Goal: Task Accomplishment & Management: Manage account settings

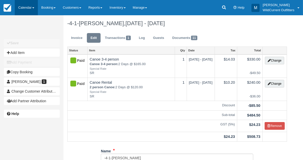
click at [25, 8] on link "Calendar" at bounding box center [26, 7] width 23 height 15
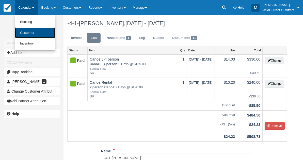
click at [25, 29] on link "Customer" at bounding box center [35, 32] width 40 height 11
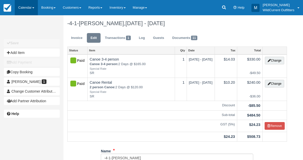
click at [23, 7] on link "Calendar" at bounding box center [26, 7] width 23 height 15
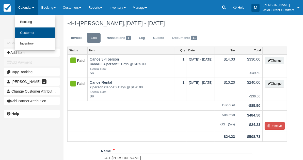
click at [24, 35] on link "Customer" at bounding box center [35, 32] width 40 height 11
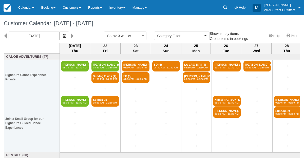
select select
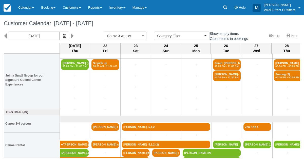
scroll to position [43, 0]
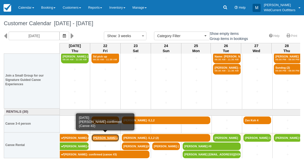
click at [104, 137] on link "[PERSON_NAME]-confirm" at bounding box center [106, 138] width 28 height 8
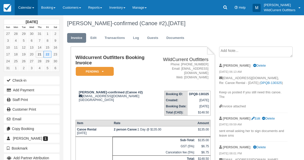
click at [21, 10] on link "Calendar" at bounding box center [26, 7] width 23 height 15
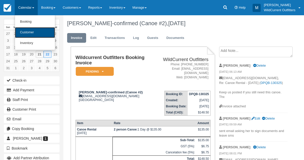
click at [22, 28] on link "Customer" at bounding box center [35, 32] width 40 height 11
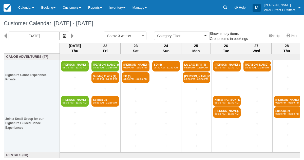
select select
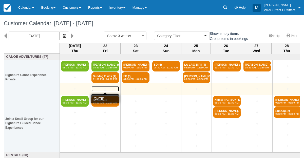
click at [105, 87] on link "+" at bounding box center [106, 88] width 28 height 5
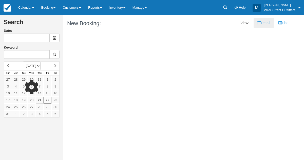
type input "08/22/25"
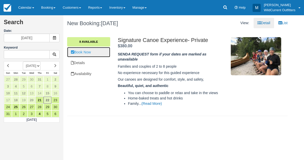
click at [88, 54] on link "Book Now" at bounding box center [88, 52] width 43 height 10
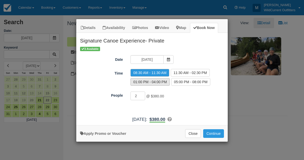
click at [162, 81] on label "01:00 PM - 04:00 PM" at bounding box center [150, 82] width 39 height 8
radio input "true"
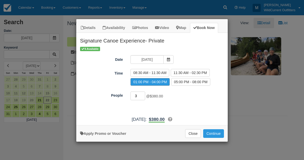
click at [144, 94] on input "3" at bounding box center [138, 95] width 15 height 9
type input "4"
click at [144, 94] on input "4" at bounding box center [138, 95] width 15 height 9
click at [104, 131] on link "Apply Promo or Voucher" at bounding box center [103, 133] width 46 height 4
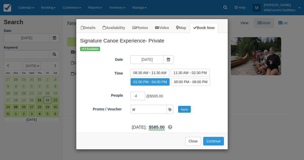
type input "sr"
click at [188, 109] on button "Apply" at bounding box center [184, 109] width 13 height 7
click at [210, 137] on button "Continue" at bounding box center [214, 141] width 21 height 9
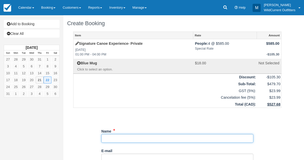
click at [121, 137] on input "Name" at bounding box center [177, 138] width 152 height 9
paste input "[PERSON_NAME][EMAIL_ADDRESS][PERSON_NAME][DOMAIN_NAME]"
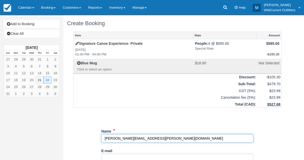
type input "[PERSON_NAME][EMAIL_ADDRESS][PERSON_NAME][DOMAIN_NAME]"
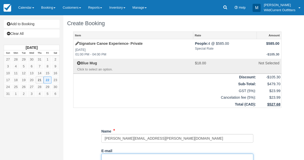
click at [113, 156] on input "E-mail" at bounding box center [177, 157] width 152 height 9
paste input "[PERSON_NAME][EMAIL_ADDRESS][PERSON_NAME][DOMAIN_NAME]"
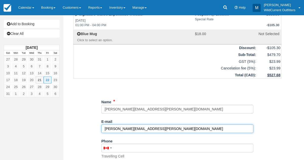
scroll to position [29, 0]
type input "[PERSON_NAME][EMAIL_ADDRESS][PERSON_NAME][DOMAIN_NAME]"
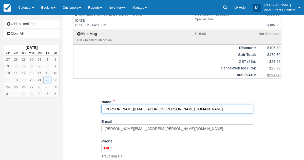
click at [153, 107] on input "Name" at bounding box center [177, 109] width 152 height 9
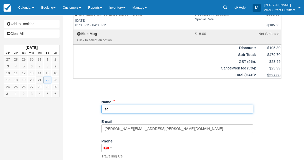
type input "s"
paste input "[PERSON_NAME]"
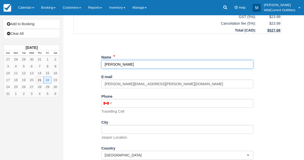
scroll to position [125, 0]
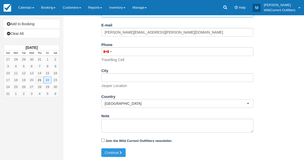
type input "[PERSON_NAME]"
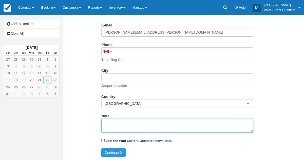
click at [125, 129] on textarea "Note" at bounding box center [177, 125] width 152 height 14
type textarea "We will be sure to give you even better rate."
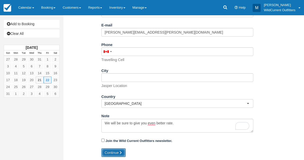
click at [111, 151] on button "Continue" at bounding box center [113, 152] width 24 height 9
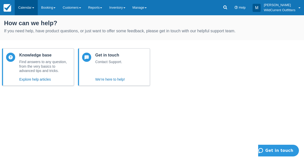
click at [30, 6] on link "Calendar" at bounding box center [26, 7] width 23 height 15
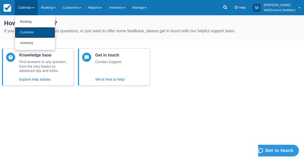
click at [30, 34] on link "Customer" at bounding box center [35, 32] width 40 height 11
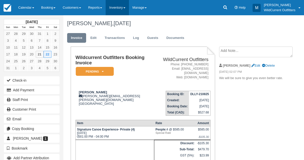
click at [128, 6] on link "Inventory" at bounding box center [117, 7] width 23 height 15
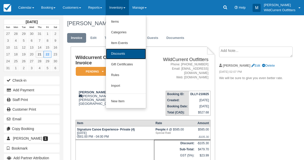
click at [119, 51] on link "Discounts" at bounding box center [126, 53] width 40 height 11
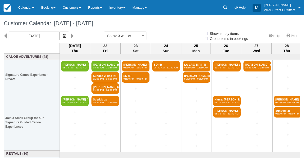
select select
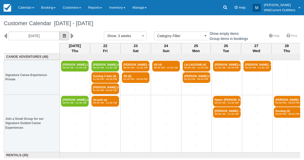
click at [66, 37] on icon "button" at bounding box center [64, 36] width 3 height 4
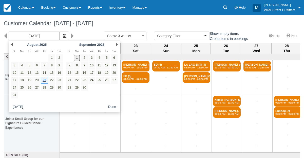
click at [78, 59] on link "1" at bounding box center [77, 57] width 7 height 7
type input "[DATE]"
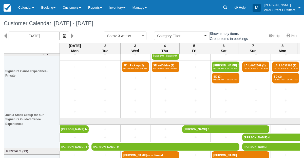
scroll to position [60, 0]
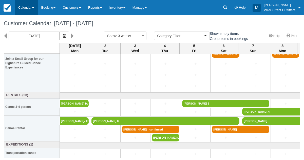
click at [25, 6] on link "Calendar" at bounding box center [26, 7] width 23 height 15
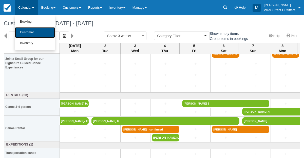
click at [23, 29] on link "Customer" at bounding box center [35, 32] width 40 height 11
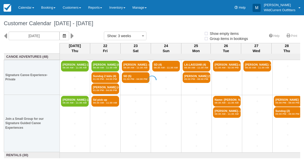
select select
click at [66, 36] on icon "button" at bounding box center [64, 36] width 3 height 4
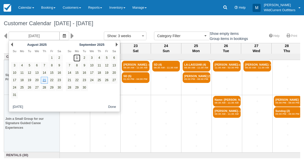
click at [76, 58] on link "1" at bounding box center [77, 57] width 7 height 7
type input "09/01/25"
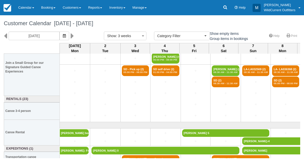
scroll to position [60, 0]
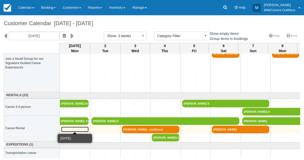
click at [75, 128] on link "+" at bounding box center [75, 128] width 28 height 5
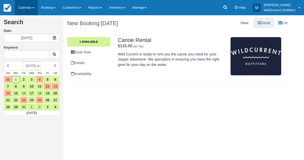
click at [24, 7] on link "Calendar" at bounding box center [26, 7] width 23 height 15
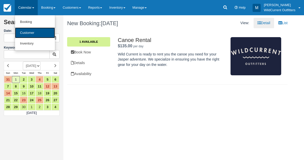
click at [24, 29] on link "Customer" at bounding box center [35, 32] width 40 height 11
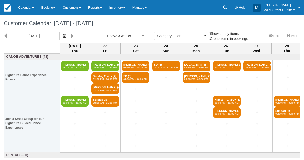
select select
click at [66, 35] on icon "button" at bounding box center [64, 36] width 3 height 4
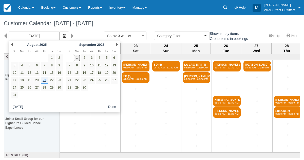
click at [79, 58] on link "1" at bounding box center [77, 57] width 7 height 7
type input "[DATE]"
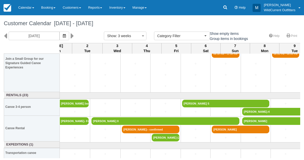
scroll to position [60, 0]
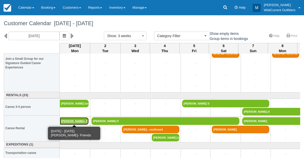
click at [66, 118] on link "Geoff Vogan- Friends (3)" at bounding box center [74, 121] width 29 height 8
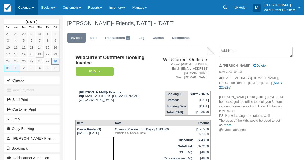
click at [27, 6] on link "Calendar" at bounding box center [26, 7] width 23 height 15
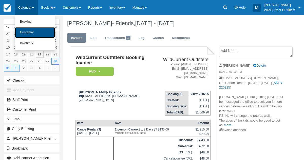
click at [25, 32] on link "Customer" at bounding box center [35, 32] width 40 height 11
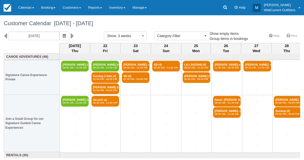
select select
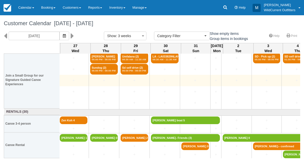
scroll to position [43, 184]
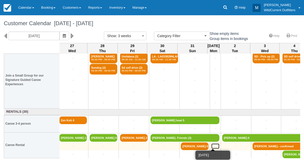
click at [212, 145] on link "+" at bounding box center [216, 145] width 8 height 5
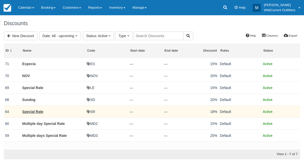
click at [93, 109] on td "SR" at bounding box center [107, 111] width 43 height 12
click at [93, 111] on td "SR" at bounding box center [107, 111] width 43 height 12
click at [42, 110] on link "Special Rate" at bounding box center [32, 111] width 21 height 4
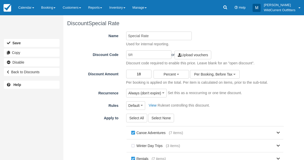
click at [142, 74] on input "18" at bounding box center [139, 74] width 26 height 9
type input "1"
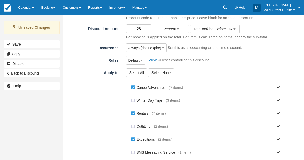
scroll to position [100, 0]
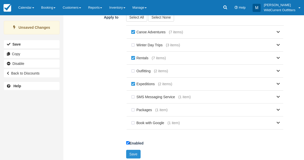
type input "28"
click at [132, 152] on button "Save" at bounding box center [133, 153] width 15 height 9
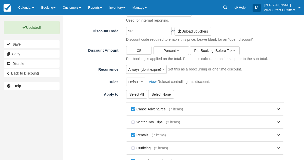
scroll to position [100, 0]
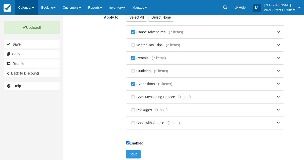
click at [24, 5] on link "Calendar" at bounding box center [26, 7] width 23 height 15
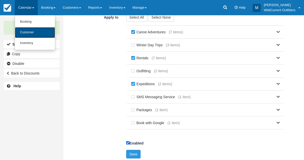
click at [20, 33] on link "Customer" at bounding box center [35, 32] width 40 height 11
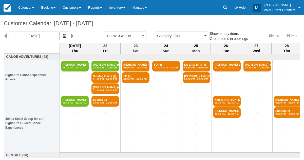
select select
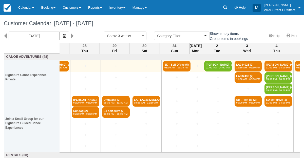
scroll to position [43, 202]
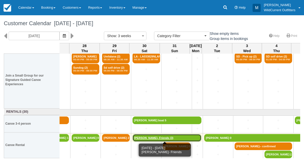
click at [135, 137] on link "Geoff Vogan- Friends (3)" at bounding box center [167, 138] width 69 height 8
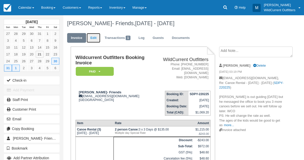
click at [94, 42] on link "Edit" at bounding box center [94, 38] width 14 height 10
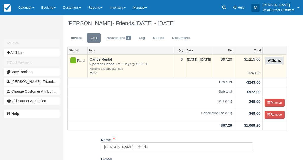
click at [276, 60] on button "Change" at bounding box center [274, 61] width 19 height 8
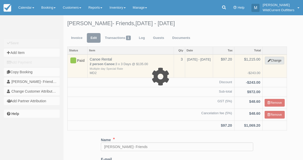
select select "7"
type input "1215.00"
type input "MD2"
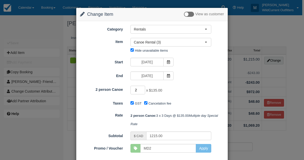
click at [143, 91] on input "2" at bounding box center [138, 90] width 15 height 9
type input "1"
click at [143, 91] on input "1" at bounding box center [138, 90] width 15 height 9
type input "405.00"
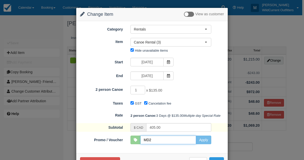
click at [176, 144] on input "MD2" at bounding box center [169, 139] width 56 height 9
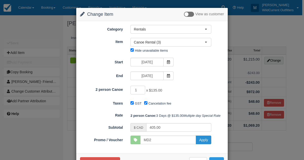
click at [200, 144] on button "Apply" at bounding box center [203, 139] width 15 height 9
type input "MD2"
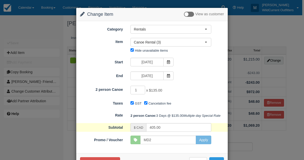
scroll to position [25, 0]
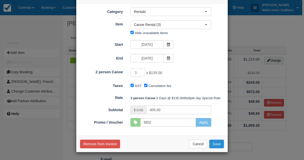
click at [212, 144] on button "Save" at bounding box center [217, 143] width 15 height 9
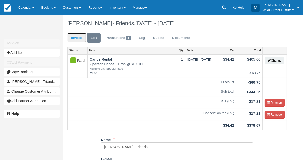
click at [77, 38] on link "Invoice" at bounding box center [76, 38] width 19 height 10
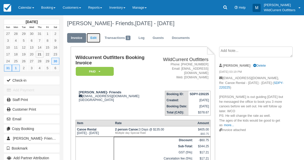
click at [92, 41] on link "Edit" at bounding box center [94, 38] width 14 height 10
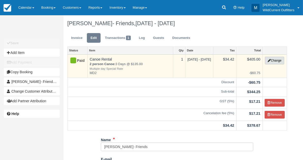
click at [268, 60] on icon "button" at bounding box center [268, 60] width 3 height 3
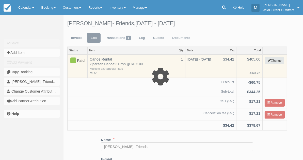
select select "7"
type input "405.00"
type input "MD2"
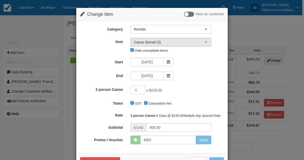
click at [206, 40] on button "Canoe Rental (3)" at bounding box center [171, 42] width 81 height 9
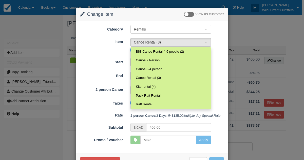
click at [45, 39] on div "Change Item Add Item View as customer Category Rentals Canoe Adventures Gift Ce…" at bounding box center [152, 80] width 304 height 160
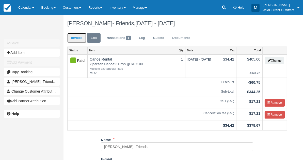
click at [79, 37] on link "Invoice" at bounding box center [76, 38] width 19 height 10
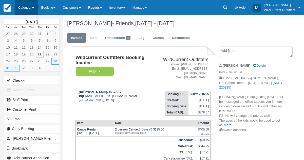
click at [31, 10] on link "Calendar" at bounding box center [26, 7] width 23 height 15
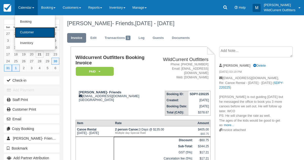
click at [28, 30] on link "Customer" at bounding box center [35, 32] width 40 height 11
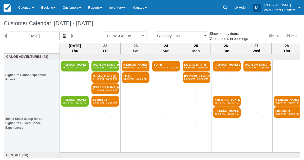
select select
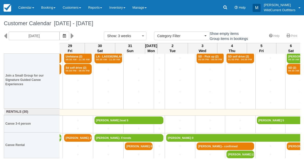
scroll to position [43, 241]
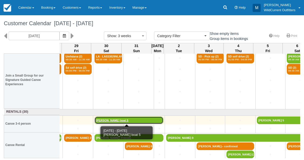
click at [104, 120] on link "[PERSON_NAME] boat 5" at bounding box center [129, 120] width 69 height 8
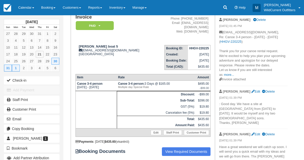
scroll to position [49, 0]
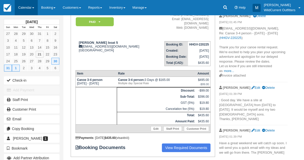
click at [24, 9] on link "Calendar" at bounding box center [26, 7] width 23 height 15
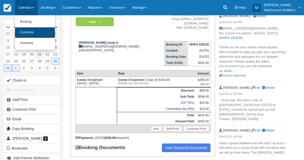
click at [22, 34] on link "Customer" at bounding box center [35, 32] width 40 height 11
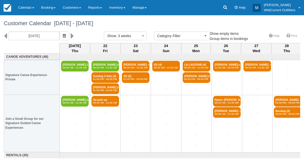
select select
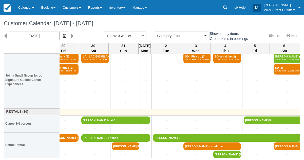
scroll to position [43, 254]
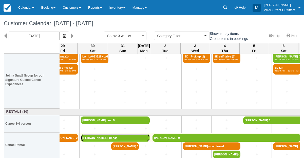
click at [98, 135] on link "Geoff Vogan- Friends" at bounding box center [115, 138] width 69 height 8
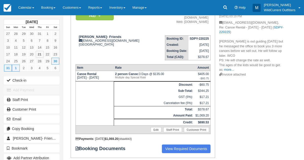
scroll to position [56, 0]
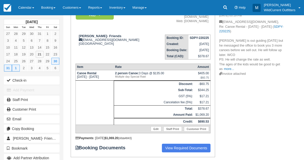
click at [98, 136] on div "Payments : 02/22/25 $1,069.20 (visa 4843 )" at bounding box center [143, 138] width 135 height 4
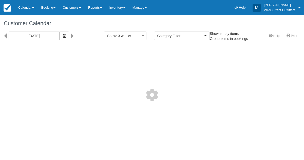
select select
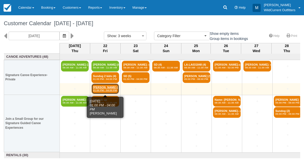
click at [102, 87] on link "Samantha Klimek (4) 01:00 PM - 04:00 PM" at bounding box center [106, 88] width 28 height 11
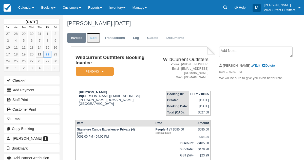
click at [93, 39] on link "Edit" at bounding box center [94, 38] width 14 height 10
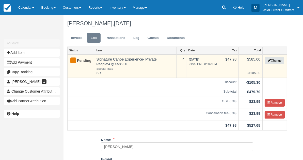
click at [271, 58] on button "Change" at bounding box center [274, 61] width 19 height 8
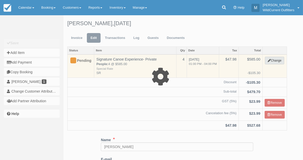
type input "585.00"
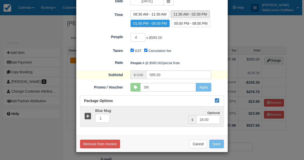
scroll to position [68, 0]
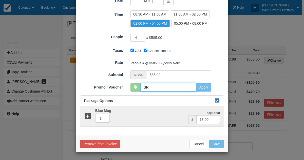
click at [155, 86] on input "SR" at bounding box center [169, 87] width 56 height 9
click at [204, 88] on button "Apply" at bounding box center [203, 87] width 15 height 9
type input "SR"
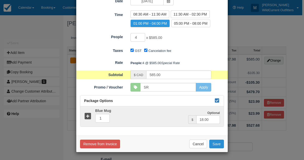
click at [215, 140] on button "Save" at bounding box center [217, 143] width 15 height 9
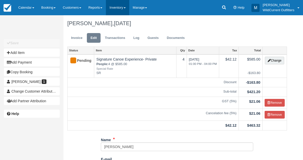
click at [115, 8] on link "Inventory" at bounding box center [117, 7] width 23 height 15
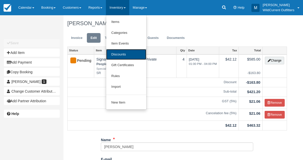
click at [118, 52] on link "Discounts" at bounding box center [126, 54] width 40 height 11
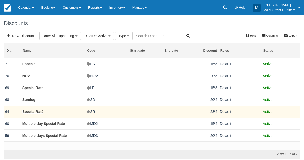
click at [36, 109] on link "Special Rate" at bounding box center [32, 111] width 21 height 4
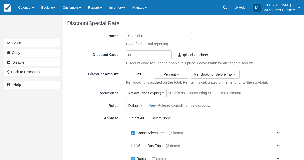
click at [141, 74] on input "28" at bounding box center [139, 74] width 26 height 9
type input "2"
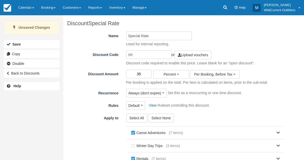
type input "35"
click at [64, 97] on div "Name Special Rate Used for internal reporting. Discount Code SR or Upload vouch…" at bounding box center [177, 146] width 228 height 231
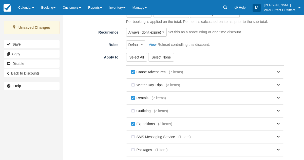
scroll to position [100, 0]
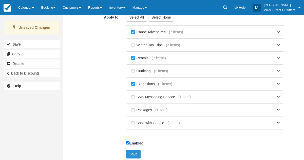
click at [133, 150] on button "Save" at bounding box center [133, 153] width 15 height 9
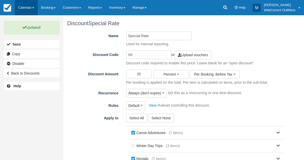
click at [20, 8] on link "Calendar" at bounding box center [26, 7] width 23 height 15
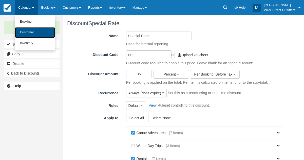
click at [22, 32] on link "Customer" at bounding box center [35, 32] width 40 height 11
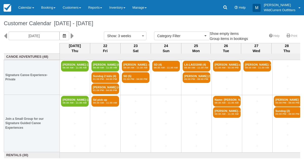
select select
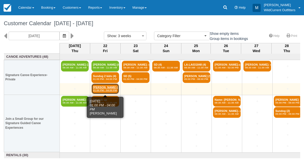
click at [96, 84] on link "Samantha Klimek (4) 01:00 PM - 04:00 PM" at bounding box center [106, 88] width 28 height 11
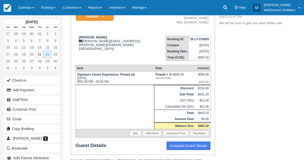
scroll to position [66, 0]
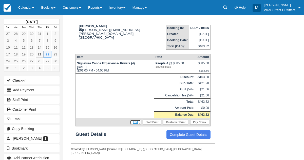
click at [137, 121] on link "Edit" at bounding box center [135, 121] width 11 height 5
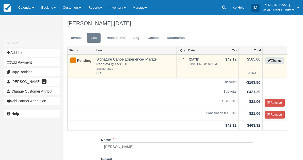
click at [276, 59] on button "Change" at bounding box center [274, 61] width 19 height 8
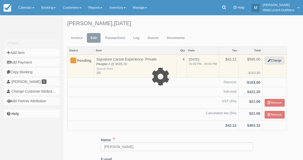
type input "585.00"
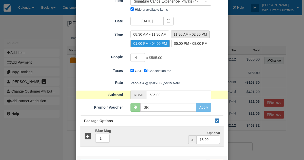
scroll to position [68, 0]
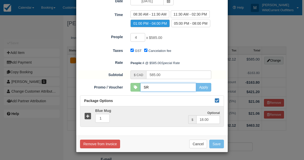
click at [148, 87] on input "SR" at bounding box center [169, 87] width 56 height 9
type input "SR"
click at [207, 87] on button "Apply" at bounding box center [203, 87] width 15 height 9
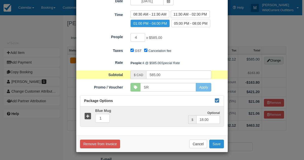
click at [216, 141] on button "Save" at bounding box center [217, 143] width 15 height 9
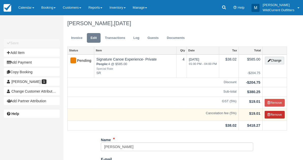
click at [270, 114] on button "Remove" at bounding box center [274, 115] width 20 height 8
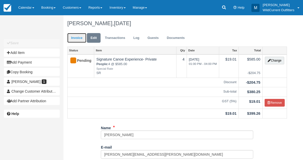
click at [78, 38] on link "Invoice" at bounding box center [76, 38] width 19 height 10
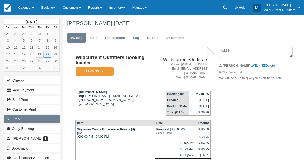
click at [22, 115] on button "Email" at bounding box center [32, 119] width 56 height 8
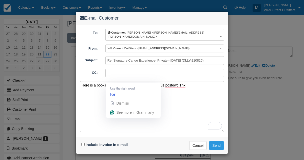
click at [112, 81] on textarea "Here is a booking f or tomorrowif interested. Keep us postewd Thx" at bounding box center [152, 106] width 144 height 51
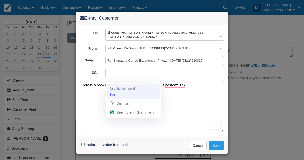
type textarea "Here is a booking for tomorrowif interested. Keep us postewd Thx"
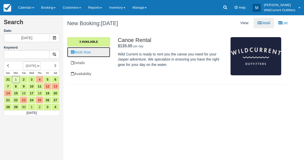
click at [84, 50] on link "Book Now" at bounding box center [88, 52] width 43 height 10
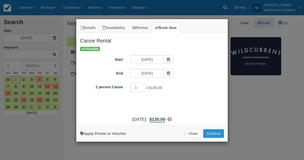
click at [214, 129] on button "Continue" at bounding box center [214, 133] width 21 height 9
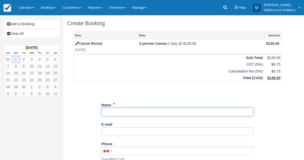
click at [166, 111] on input "Name" at bounding box center [177, 111] width 152 height 9
paste input "[PERSON_NAME] <[EMAIL_ADDRESS][DOMAIN_NAME]"
drag, startPoint x: 137, startPoint y: 110, endPoint x: 184, endPoint y: 111, distance: 46.4
click at [184, 111] on input "Name" at bounding box center [177, 111] width 152 height 9
type input "[PERSON_NAME] <[EMAIL_ADDRESS][DOMAIN_NAME]"
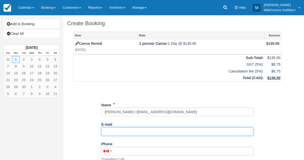
click at [142, 130] on input "E-mail" at bounding box center [177, 131] width 152 height 9
paste input "[EMAIL_ADDRESS][DOMAIN_NAME]"
type input "[EMAIL_ADDRESS][DOMAIN_NAME]"
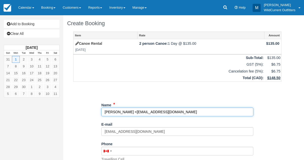
drag, startPoint x: 182, startPoint y: 112, endPoint x: 135, endPoint y: 111, distance: 47.7
click at [135, 111] on input "Name" at bounding box center [177, 111] width 152 height 9
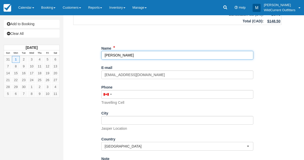
scroll to position [99, 0]
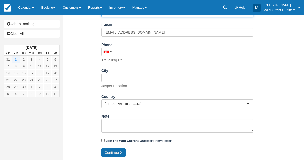
type input "[PERSON_NAME]"
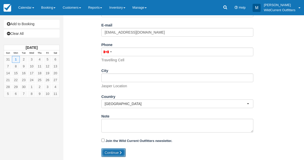
click at [110, 155] on button "Continue" at bounding box center [113, 152] width 24 height 9
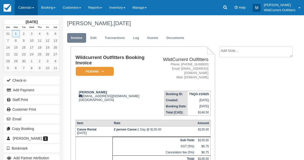
click at [19, 6] on link "Calendar" at bounding box center [26, 7] width 23 height 15
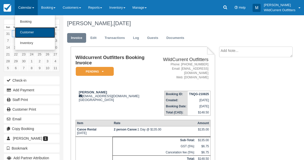
click at [23, 29] on link "Customer" at bounding box center [35, 32] width 40 height 11
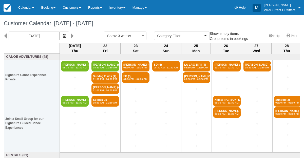
select select
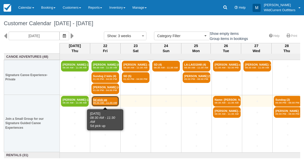
click at [112, 102] on em "08:30 AM - 11:30 AM" at bounding box center [105, 102] width 25 height 3
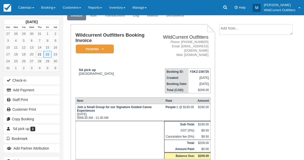
scroll to position [21, 0]
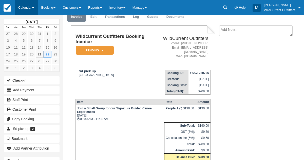
click at [23, 7] on link "Calendar" at bounding box center [26, 7] width 23 height 15
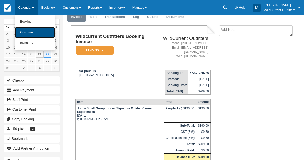
click at [21, 31] on link "Customer" at bounding box center [35, 32] width 40 height 11
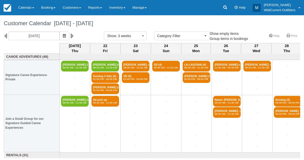
select select
